Goal: Task Accomplishment & Management: Manage account settings

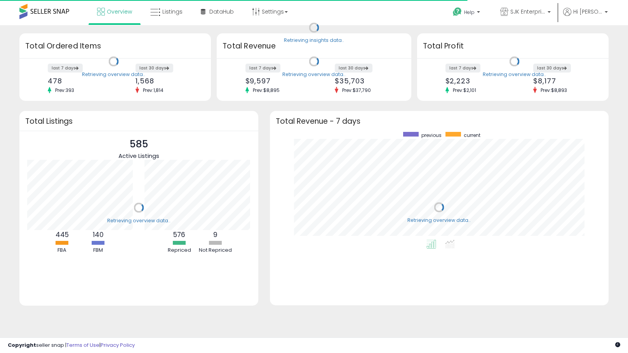
scroll to position [108, 323]
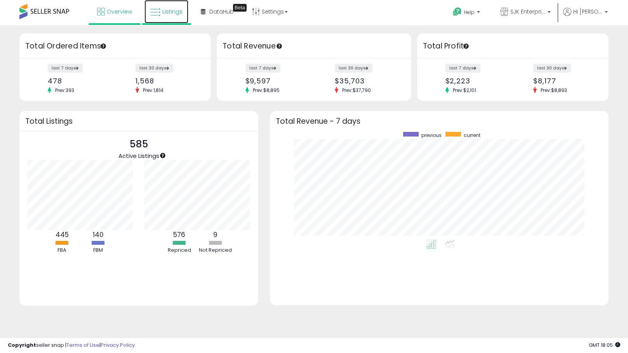
click at [177, 12] on span "Listings" at bounding box center [172, 12] width 20 height 8
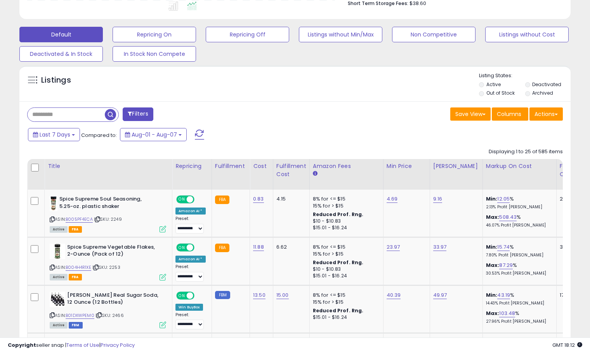
scroll to position [233, 0]
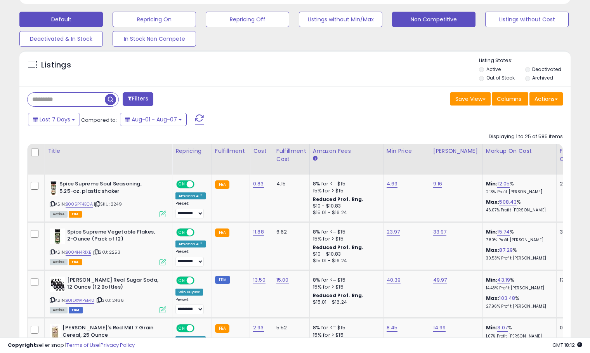
click at [196, 19] on button "Non Competitive" at bounding box center [154, 20] width 83 height 16
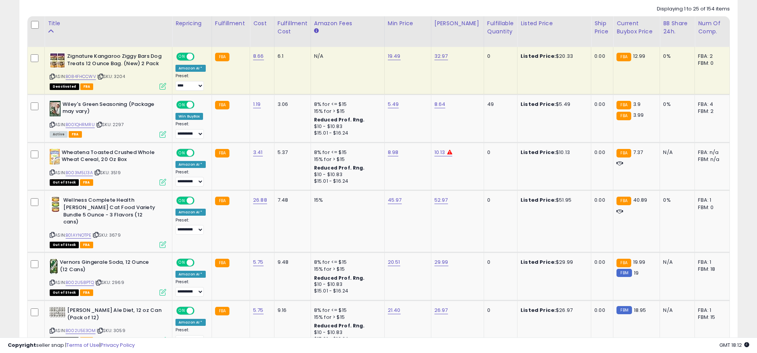
scroll to position [361, 0]
click at [487, 31] on div "Fulfillable Quantity" at bounding box center [500, 27] width 27 height 16
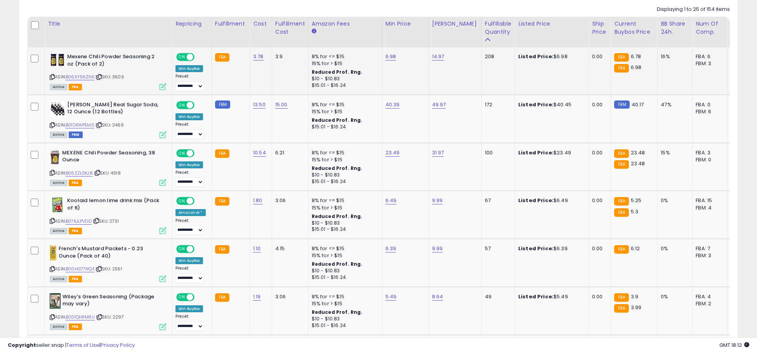
scroll to position [322, 0]
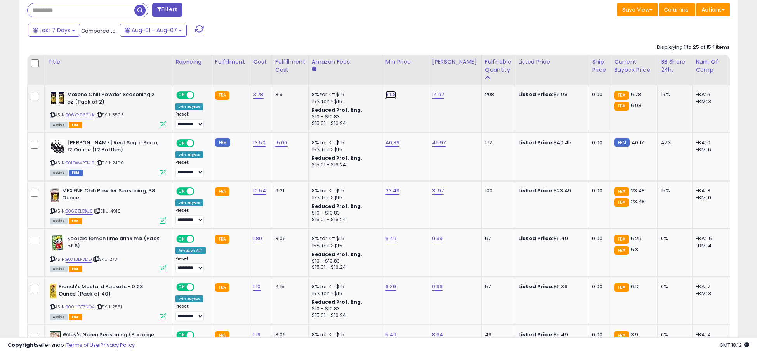
click at [390, 94] on link "6.98" at bounding box center [391, 95] width 11 height 8
drag, startPoint x: 343, startPoint y: 76, endPoint x: 348, endPoint y: 76, distance: 4.7
click at [348, 76] on input "****" at bounding box center [365, 75] width 69 height 13
type input "****"
click button "submit" at bounding box center [409, 75] width 13 height 12
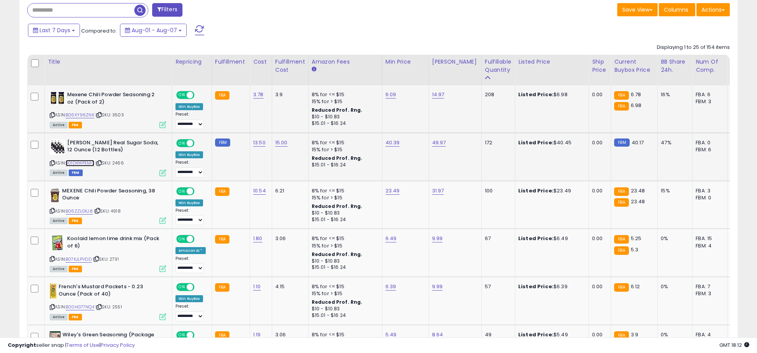
click at [81, 161] on link "B01DXWPEM0" at bounding box center [80, 163] width 29 height 7
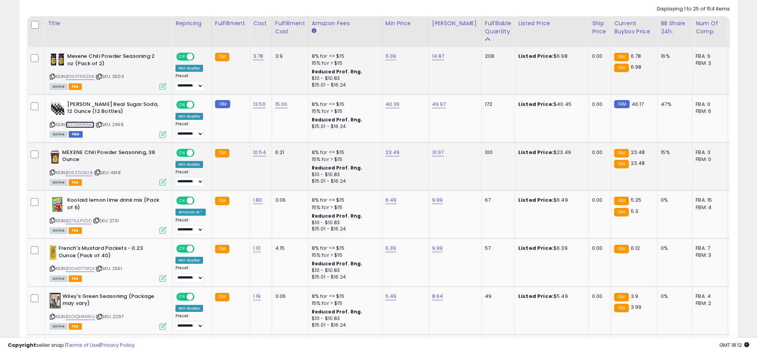
scroll to position [361, 0]
click at [386, 60] on link "23.49" at bounding box center [391, 56] width 11 height 8
click at [347, 134] on input "*****" at bounding box center [367, 133] width 69 height 13
type input "*****"
click button "submit" at bounding box center [411, 133] width 13 height 12
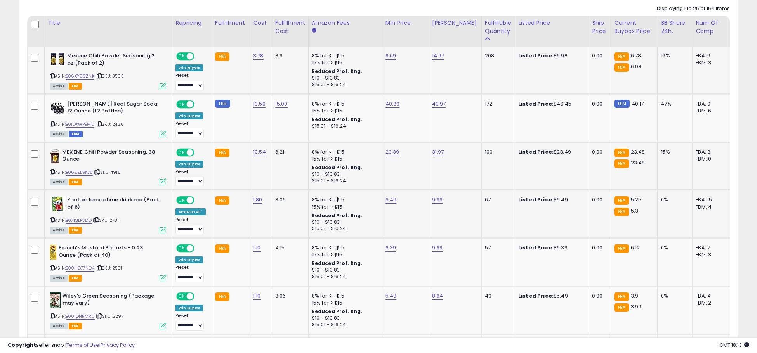
click at [77, 226] on div "ASIN: B07KJLPVDD | SKU: 2731 Active FBA" at bounding box center [108, 214] width 116 height 36
click at [78, 223] on link "B07KJLPVDD" at bounding box center [79, 220] width 26 height 7
click at [390, 60] on link "6.49" at bounding box center [391, 56] width 11 height 8
click at [368, 180] on input "****" at bounding box center [365, 180] width 69 height 13
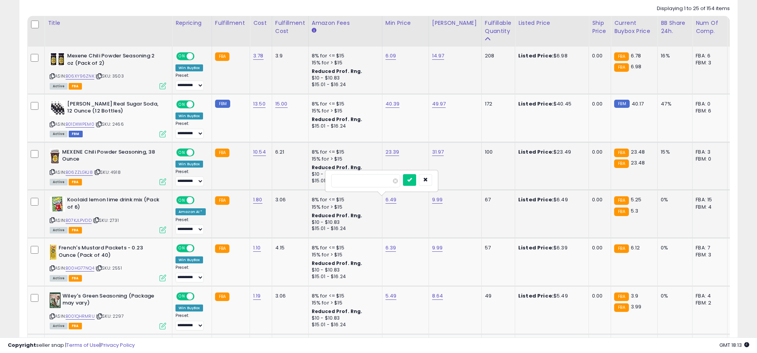
click at [368, 180] on input "****" at bounding box center [365, 180] width 69 height 13
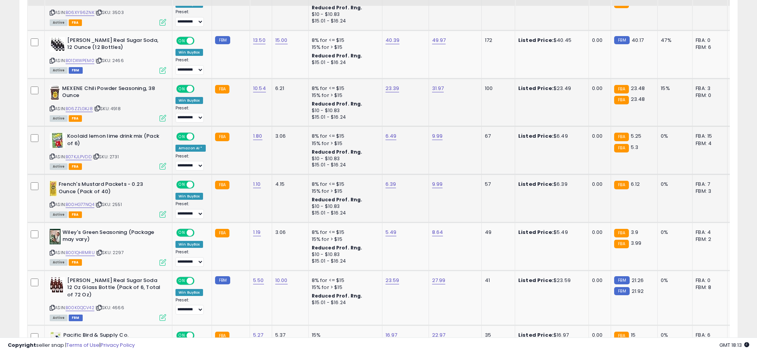
scroll to position [439, 0]
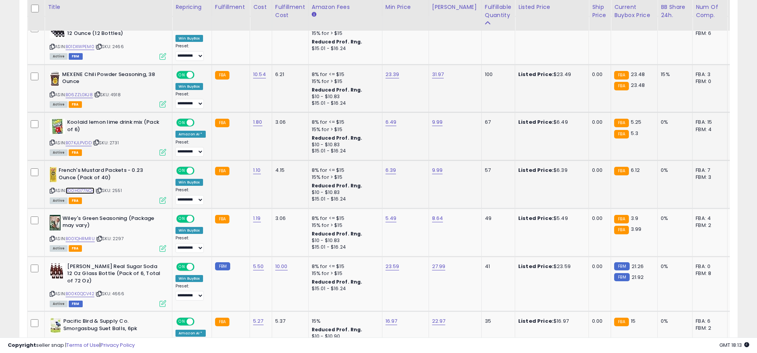
click at [92, 189] on link "B00HG77NQ4" at bounding box center [80, 191] width 29 height 7
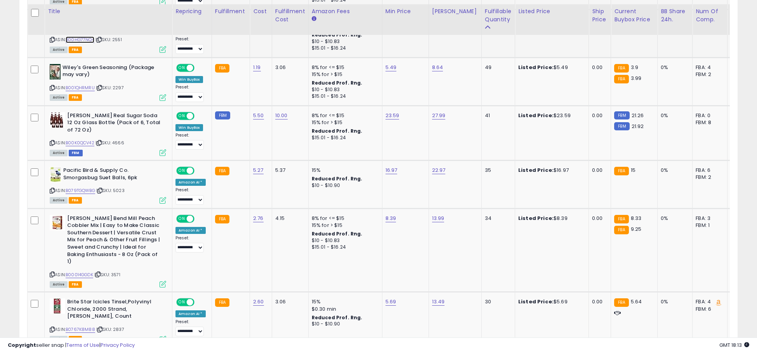
scroll to position [594, 0]
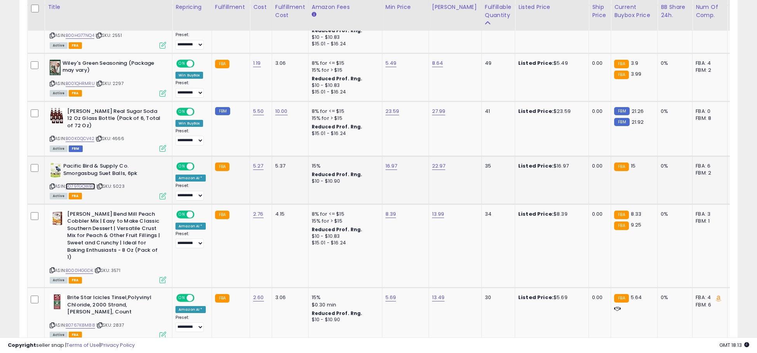
click at [78, 185] on link "B079TGQWBG" at bounding box center [81, 186] width 30 height 7
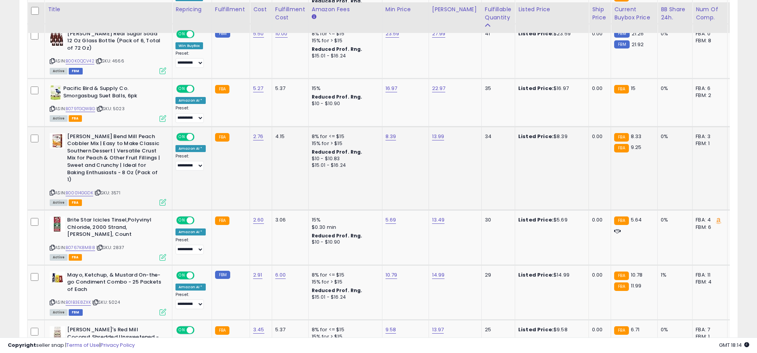
scroll to position [711, 0]
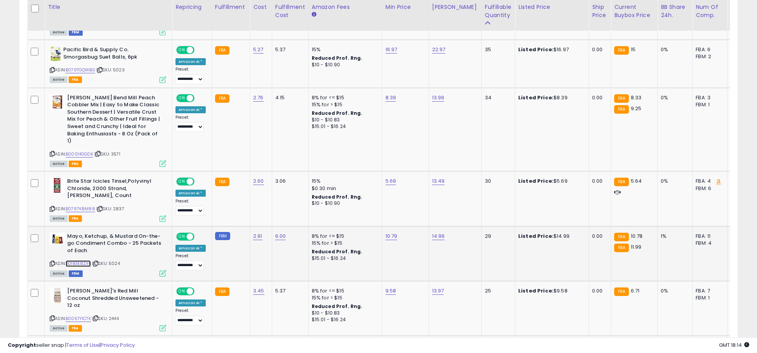
click at [81, 261] on link "B01B3E8ZXK" at bounding box center [78, 264] width 25 height 7
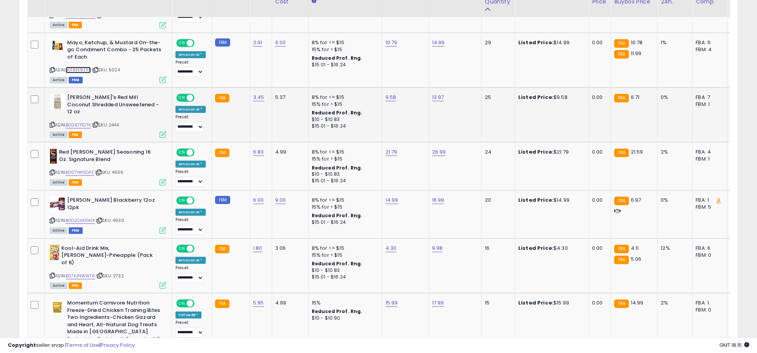
scroll to position [905, 0]
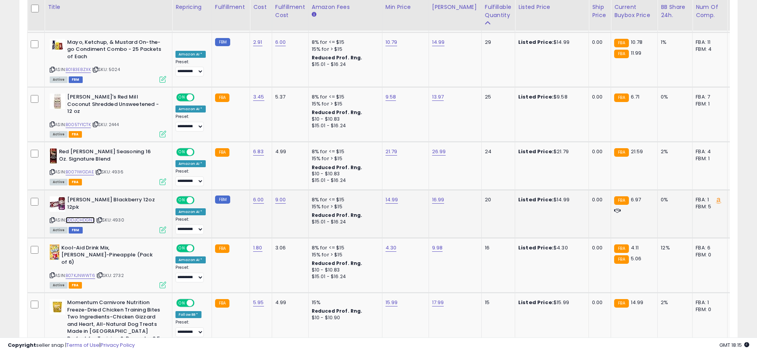
click at [86, 217] on link "B0DJCHDGNX" at bounding box center [80, 220] width 29 height 7
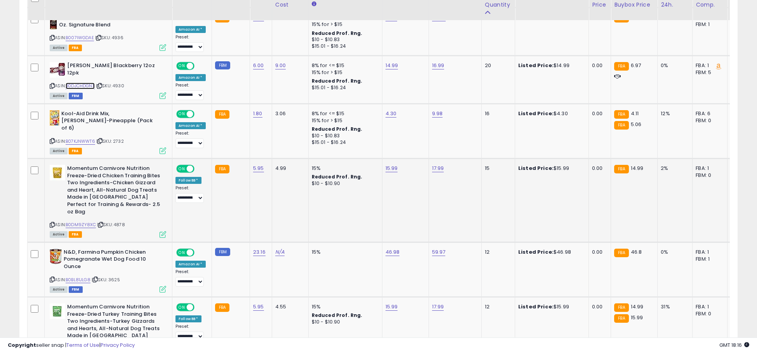
scroll to position [1021, 0]
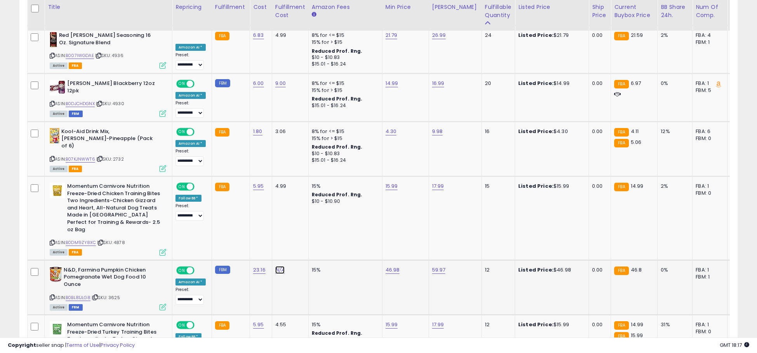
click at [277, 266] on link "N/A" at bounding box center [279, 270] width 9 height 8
type input "*"
click button "submit" at bounding box center [299, 216] width 13 height 12
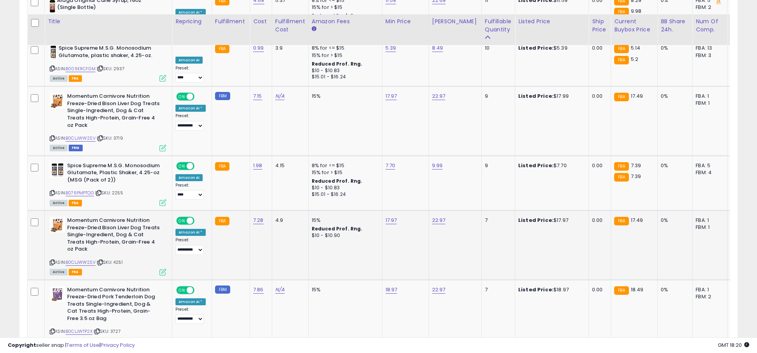
scroll to position [1448, 0]
